Goal: Understand process/instructions: Learn how to perform a task or action

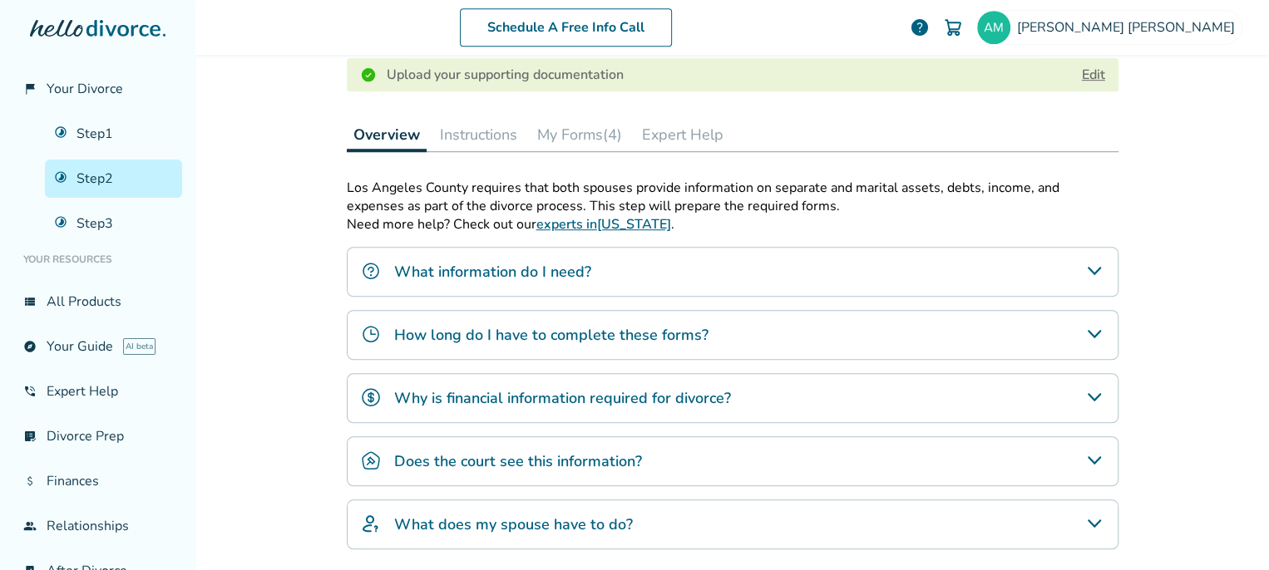
scroll to position [491, 0]
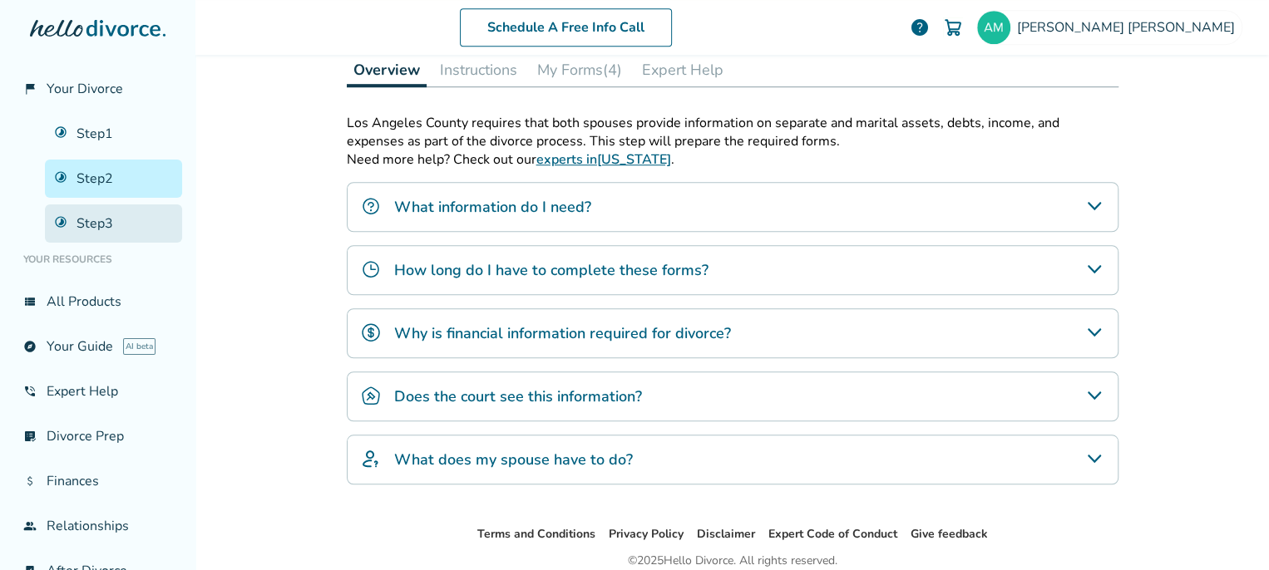
click at [112, 234] on link "Step 3" at bounding box center [113, 224] width 137 height 38
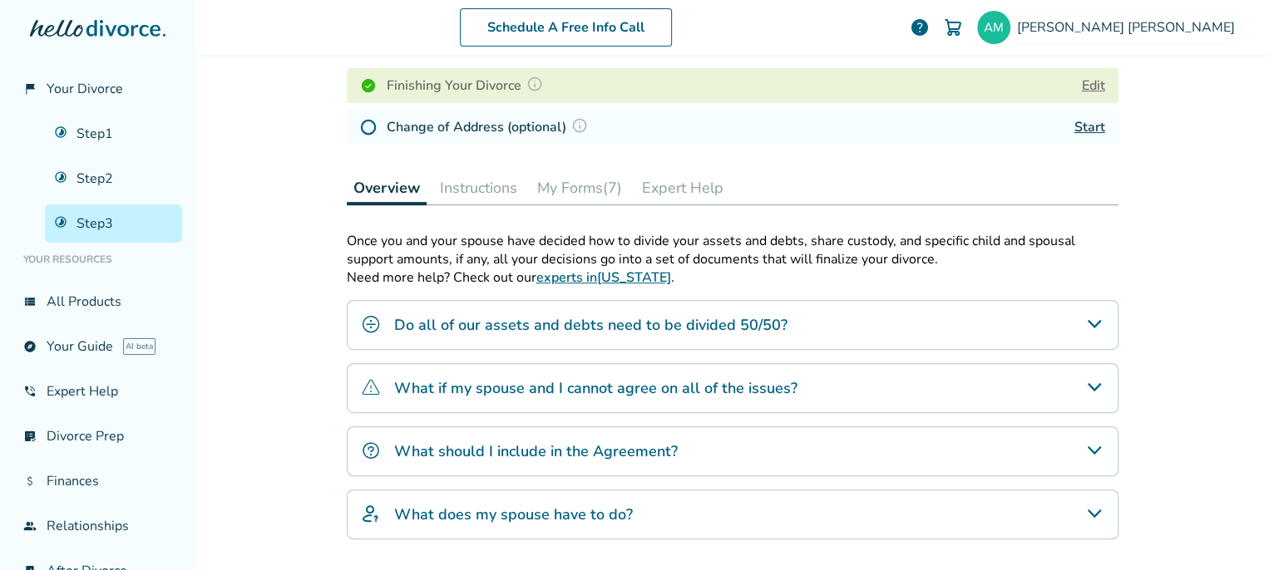
scroll to position [279, 0]
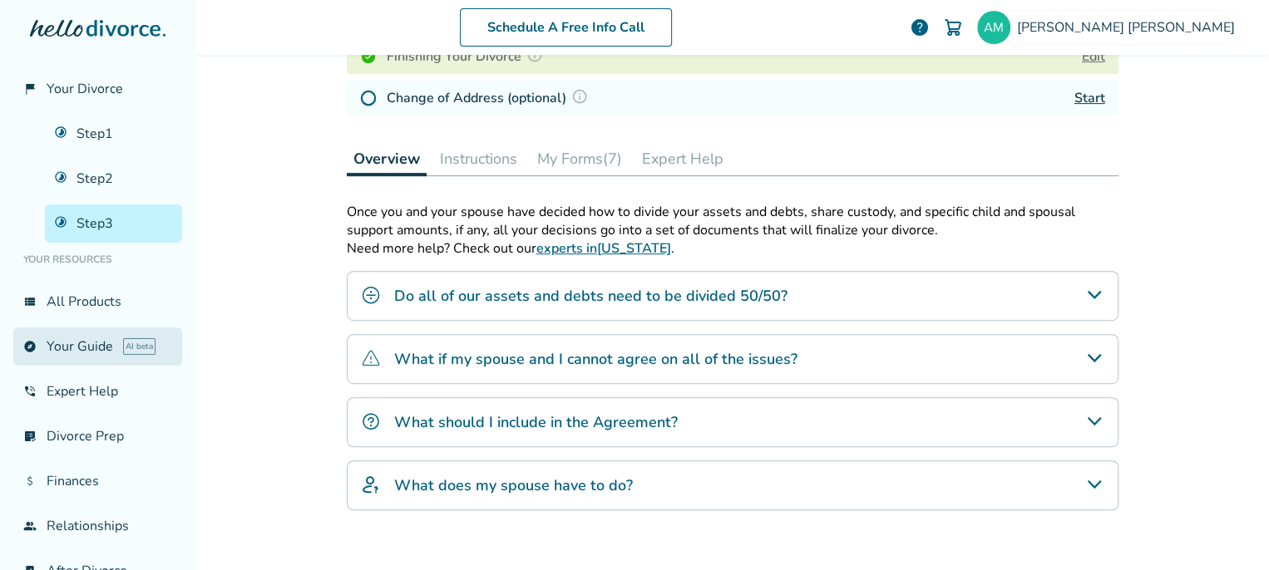
click at [86, 354] on link "explore Your Guide AI beta" at bounding box center [97, 347] width 169 height 38
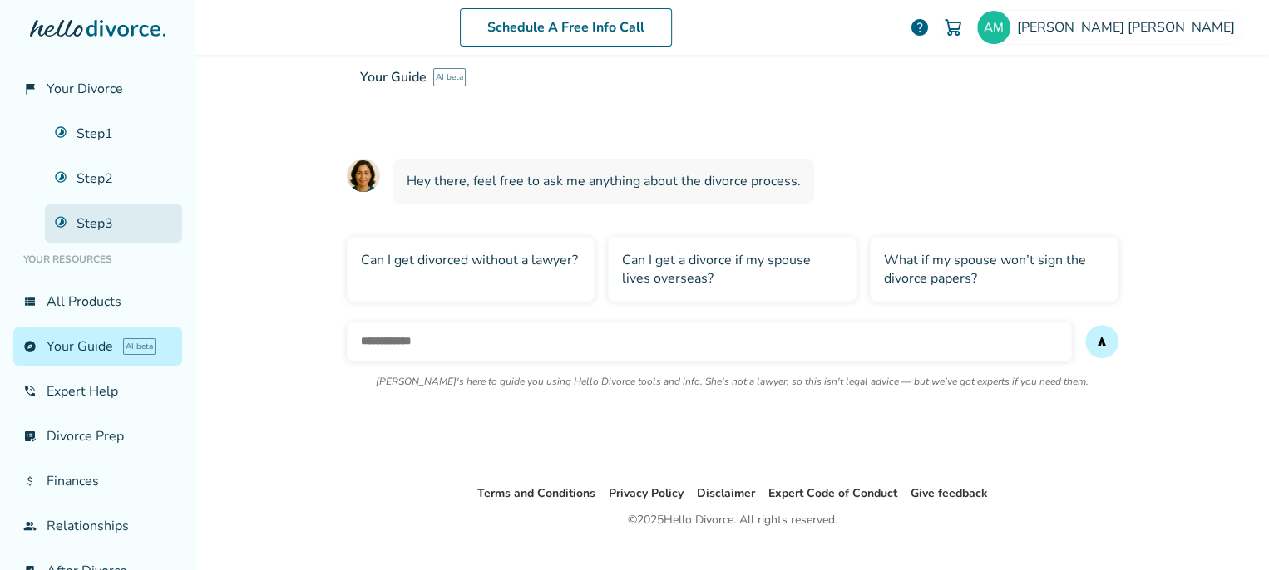
click at [97, 239] on link "Step 3" at bounding box center [113, 224] width 137 height 38
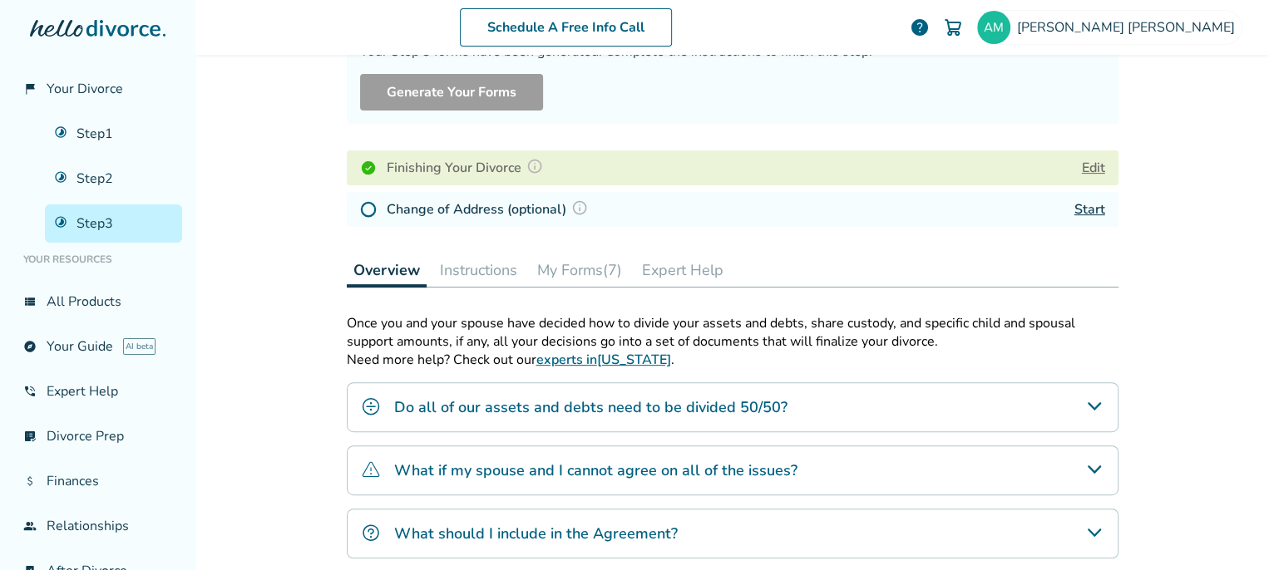
scroll to position [165, 0]
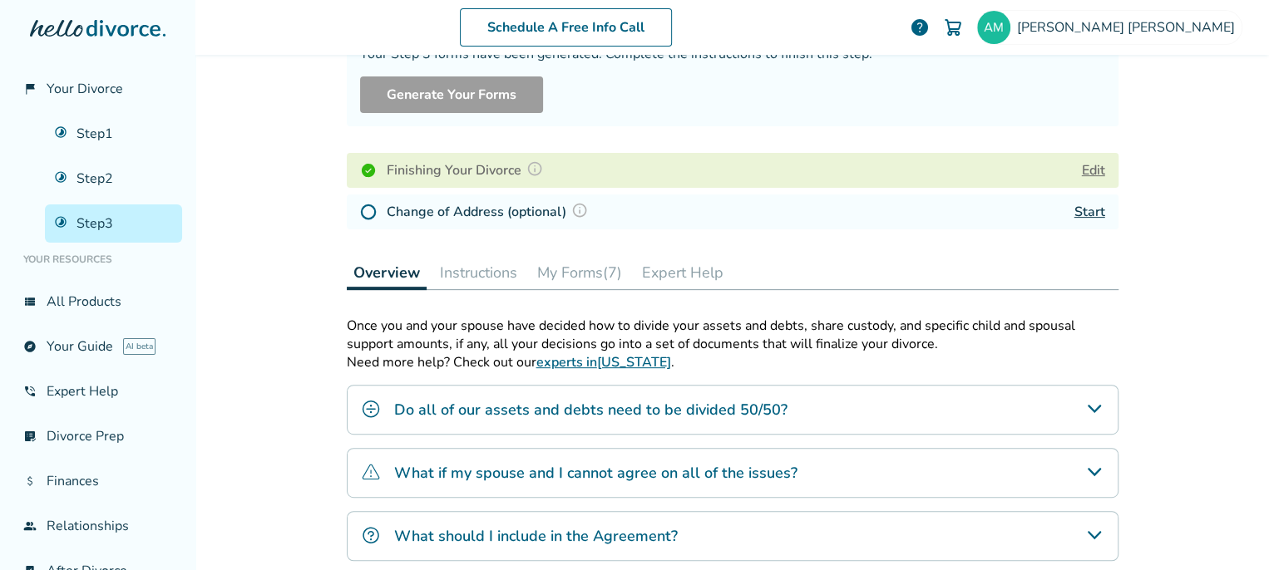
click at [486, 287] on button "Instructions" at bounding box center [478, 272] width 91 height 33
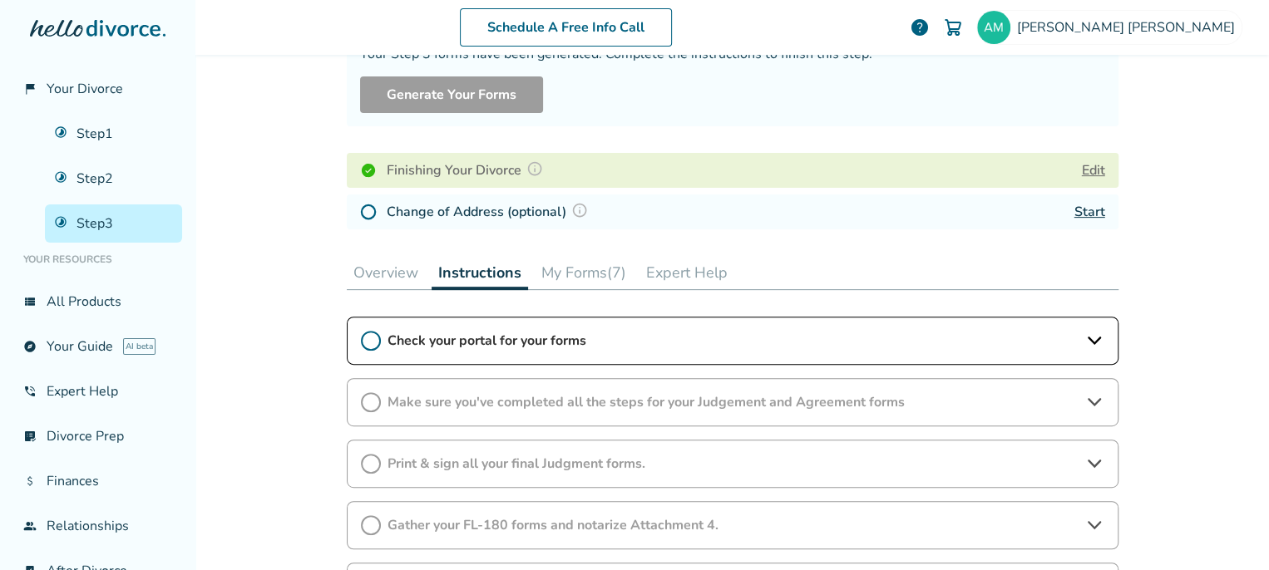
click at [489, 344] on span "Check your portal for your forms" at bounding box center [732, 341] width 690 height 18
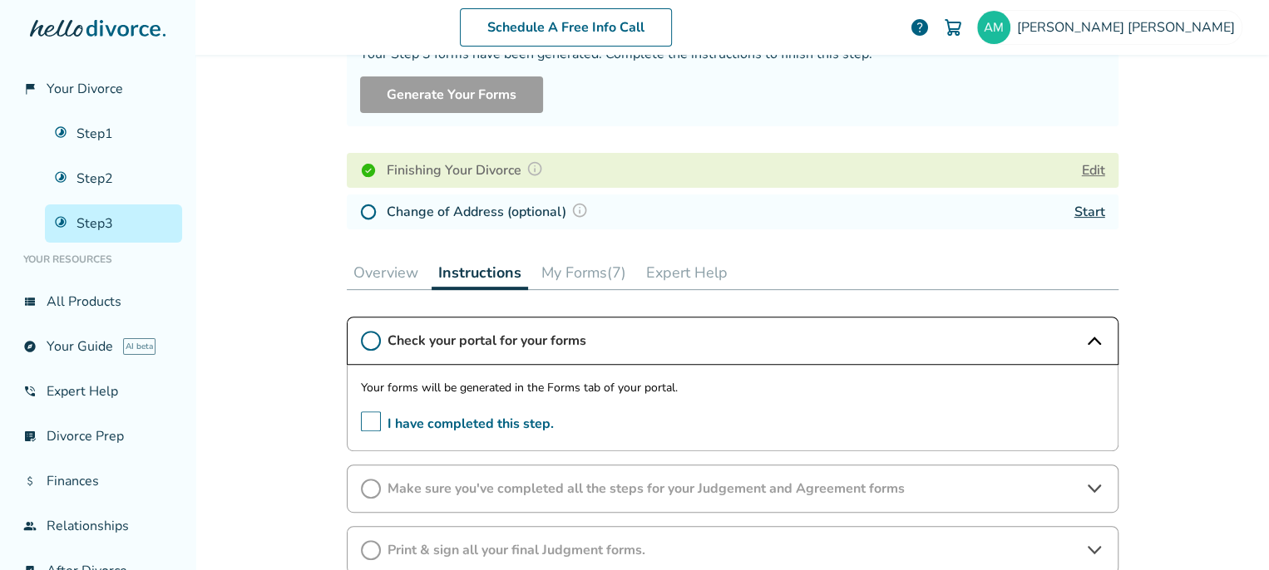
click at [366, 422] on span "I have completed this step." at bounding box center [457, 425] width 193 height 26
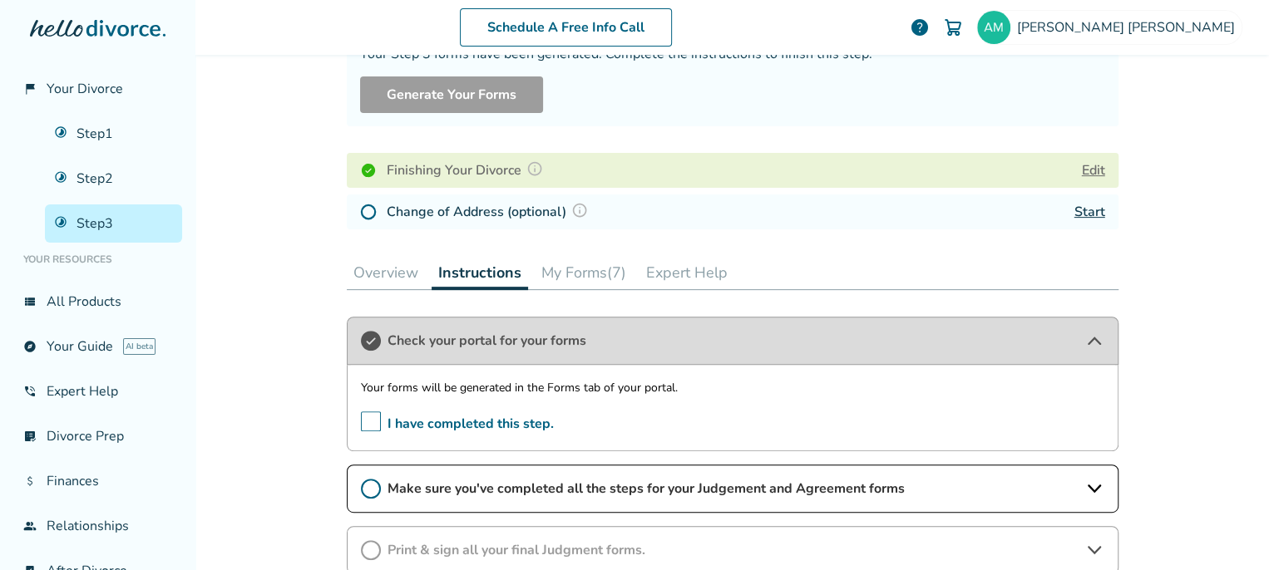
scroll to position [228, 0]
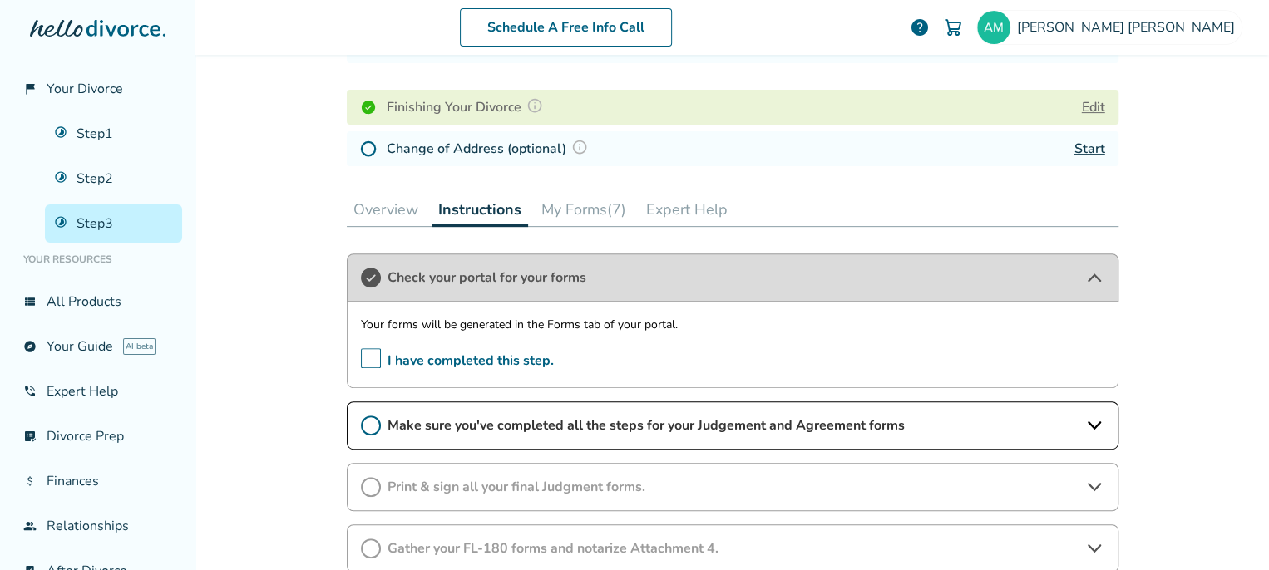
click at [501, 414] on div "Make sure you've completed all the steps for your Judgement and Agreement forms" at bounding box center [733, 426] width 772 height 48
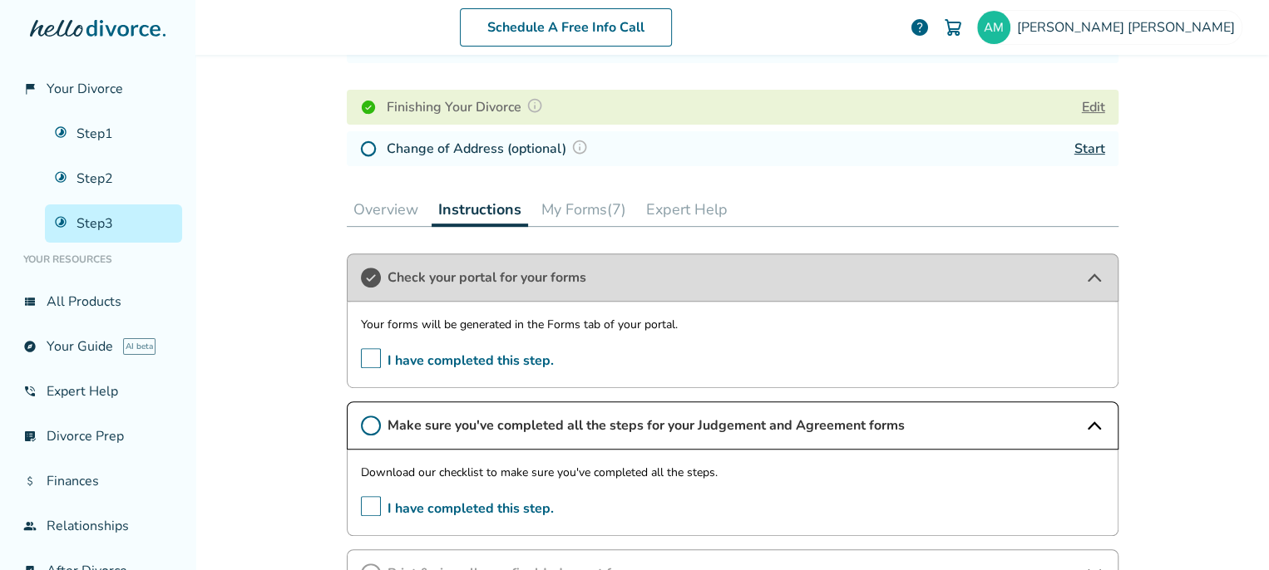
click at [362, 430] on circle at bounding box center [371, 426] width 18 height 18
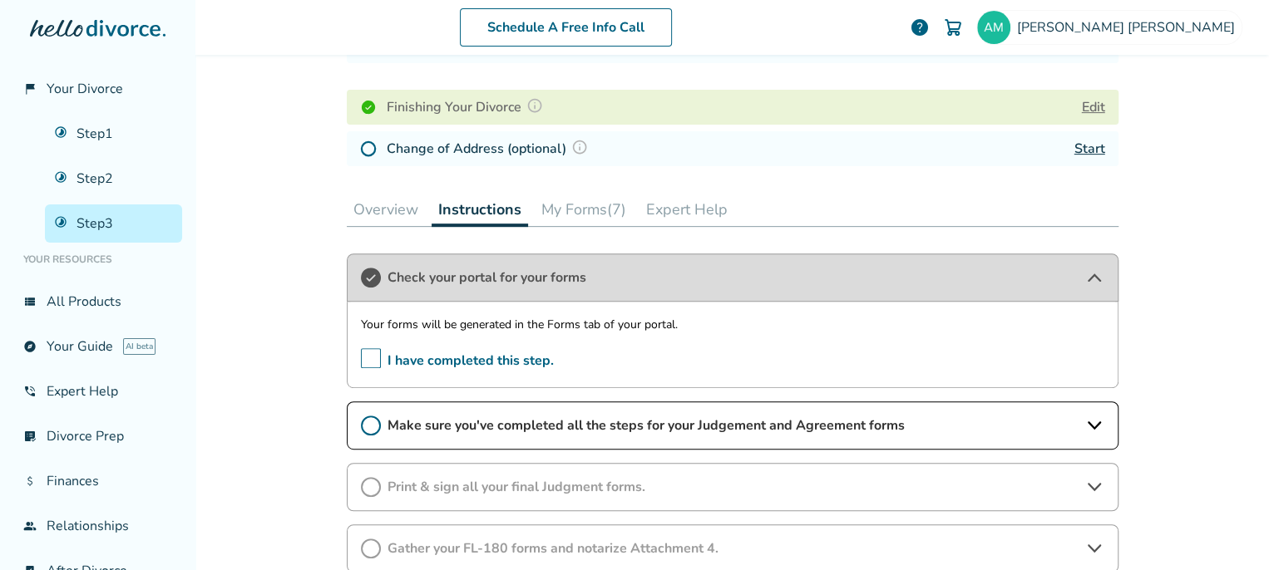
click at [361, 423] on icon at bounding box center [371, 426] width 20 height 20
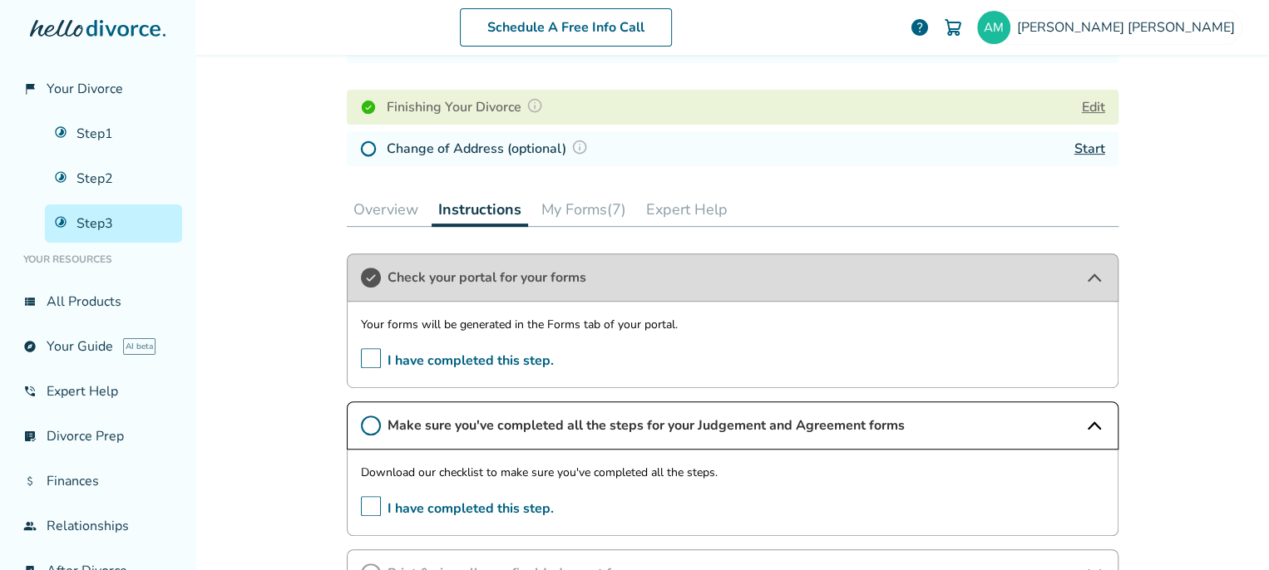
click at [364, 504] on span "I have completed this step." at bounding box center [457, 509] width 193 height 26
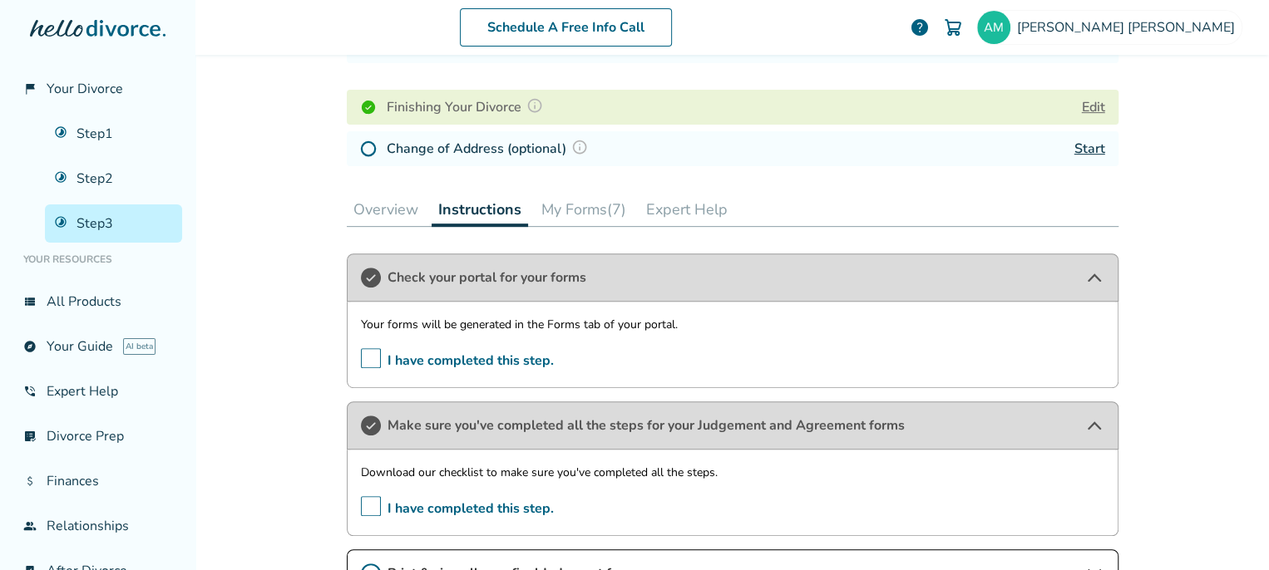
scroll to position [495, 0]
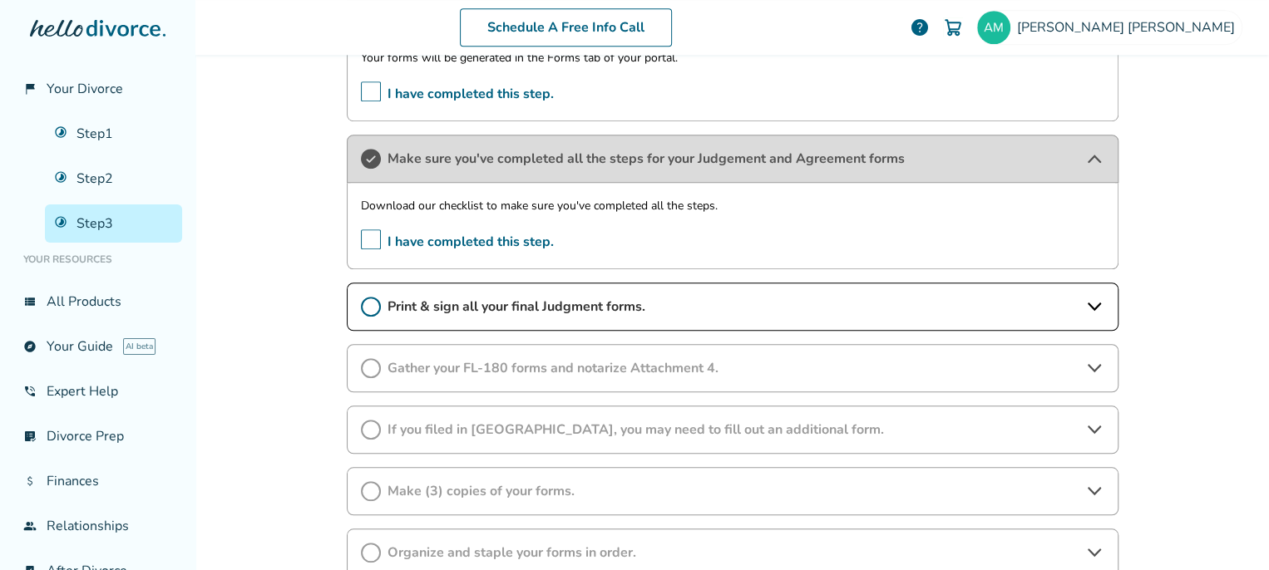
click at [554, 309] on span "Print & sign all your final Judgment forms." at bounding box center [732, 307] width 690 height 18
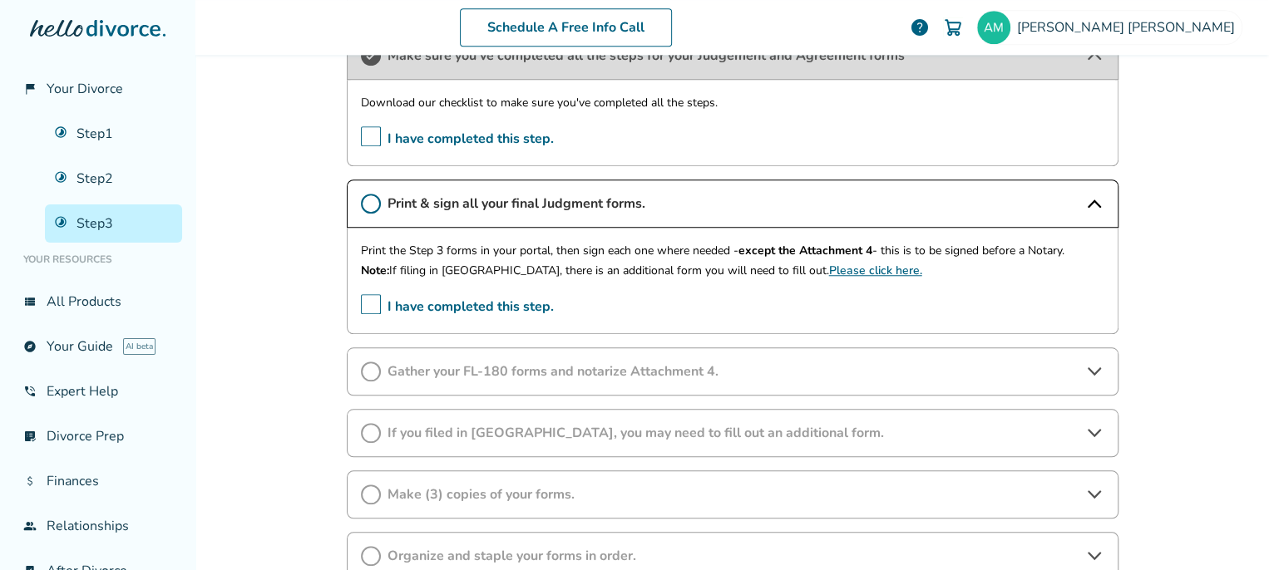
scroll to position [605, 0]
